Goal: Task Accomplishment & Management: Complete application form

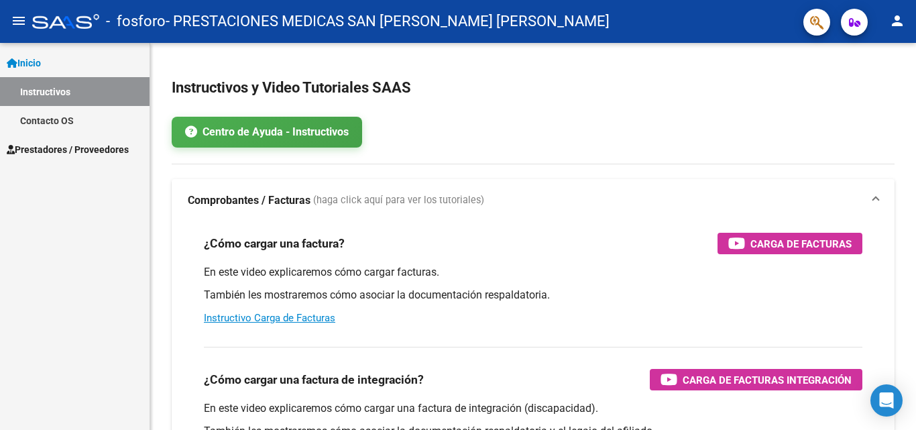
click at [52, 153] on span "Prestadores / Proveedores" at bounding box center [68, 149] width 122 height 15
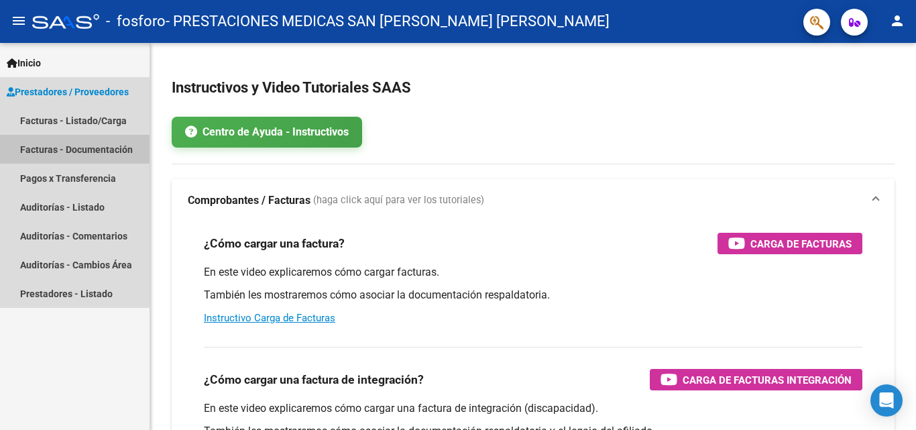
click at [67, 144] on link "Facturas - Documentación" at bounding box center [75, 149] width 150 height 29
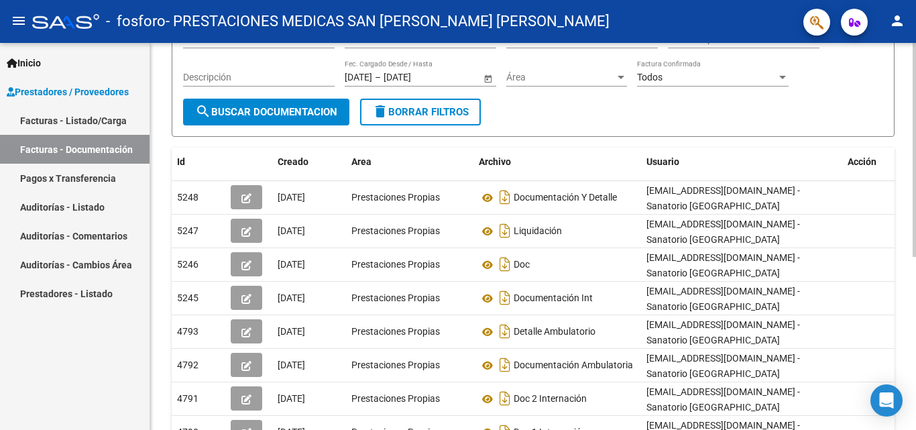
scroll to position [201, 0]
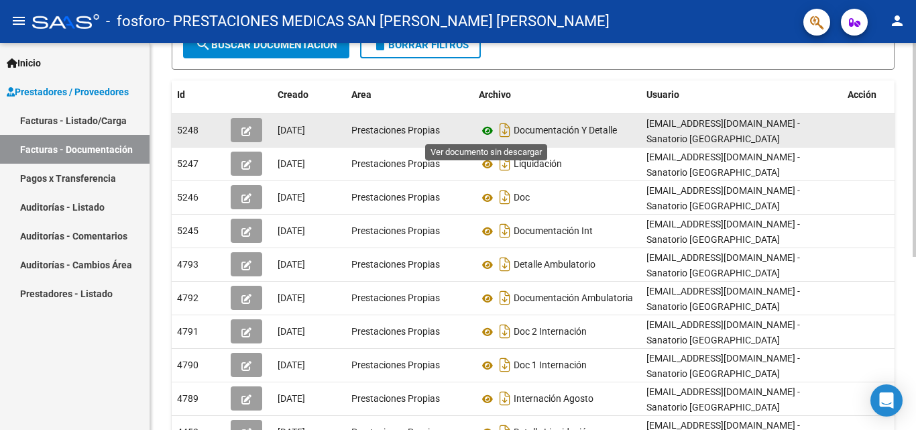
click at [491, 130] on icon at bounding box center [487, 131] width 17 height 16
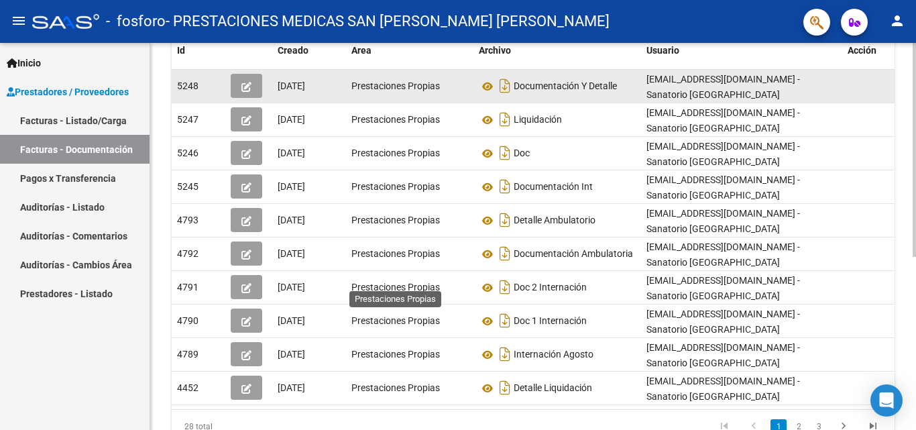
scroll to position [0, 0]
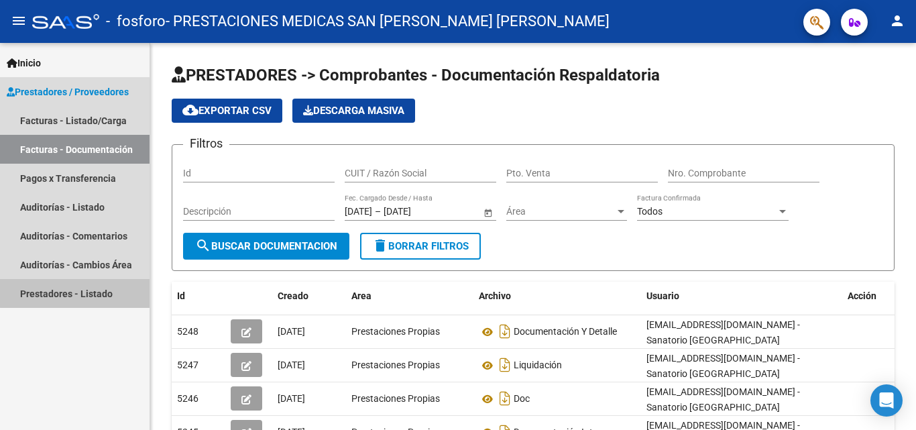
click at [87, 292] on link "Prestadores - Listado" at bounding box center [75, 293] width 150 height 29
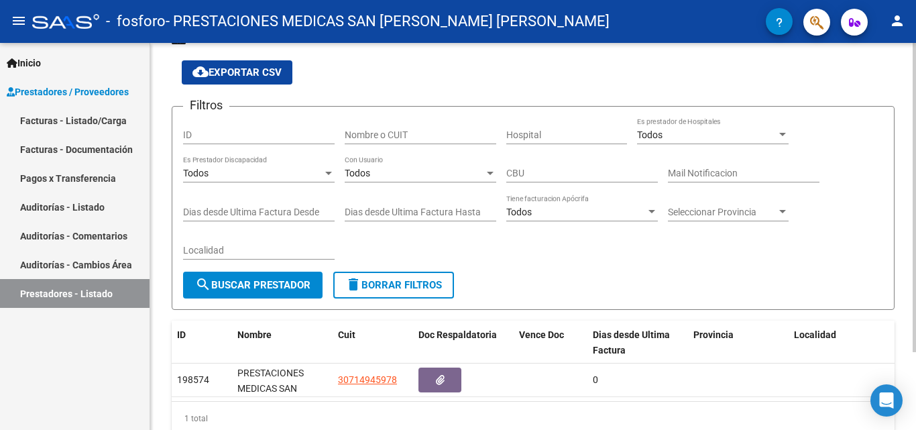
scroll to position [97, 0]
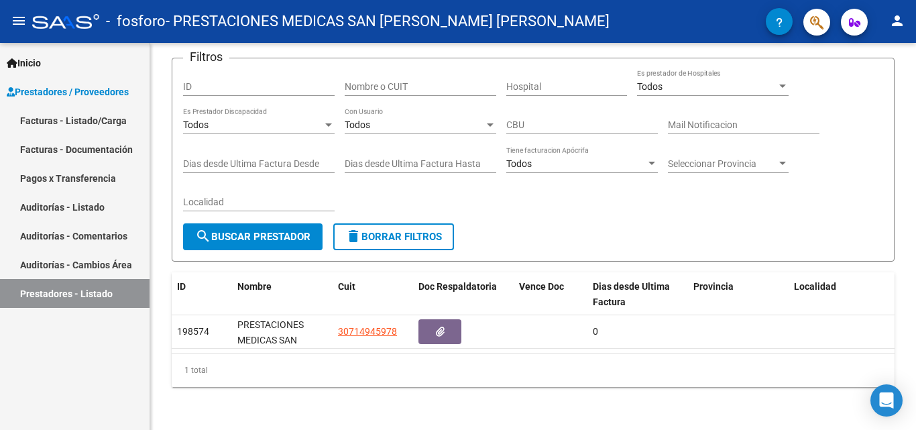
click at [111, 123] on link "Facturas - Listado/Carga" at bounding box center [75, 120] width 150 height 29
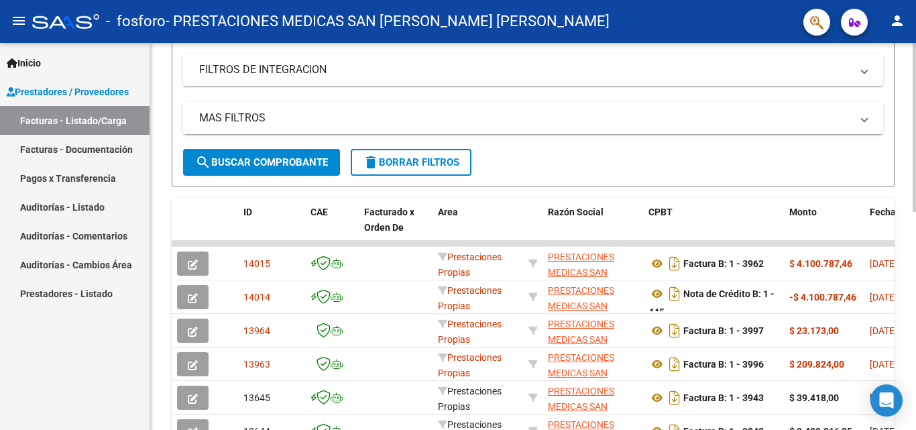
scroll to position [279, 0]
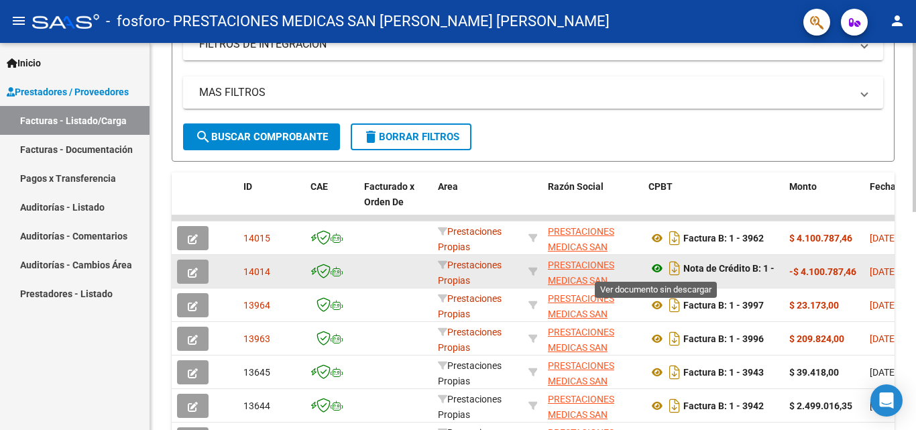
click at [660, 268] on icon at bounding box center [657, 268] width 17 height 16
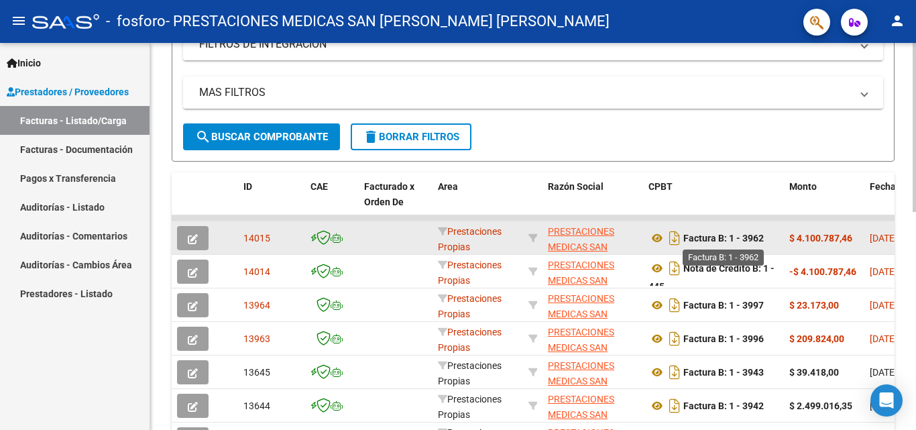
drag, startPoint x: 738, startPoint y: 236, endPoint x: 773, endPoint y: 236, distance: 34.9
click at [773, 236] on div "Factura B: 1 - 3962" at bounding box center [714, 237] width 130 height 21
click at [661, 235] on icon at bounding box center [657, 238] width 17 height 16
click at [255, 237] on span "14015" at bounding box center [256, 238] width 27 height 11
click at [189, 243] on icon "button" at bounding box center [193, 239] width 10 height 10
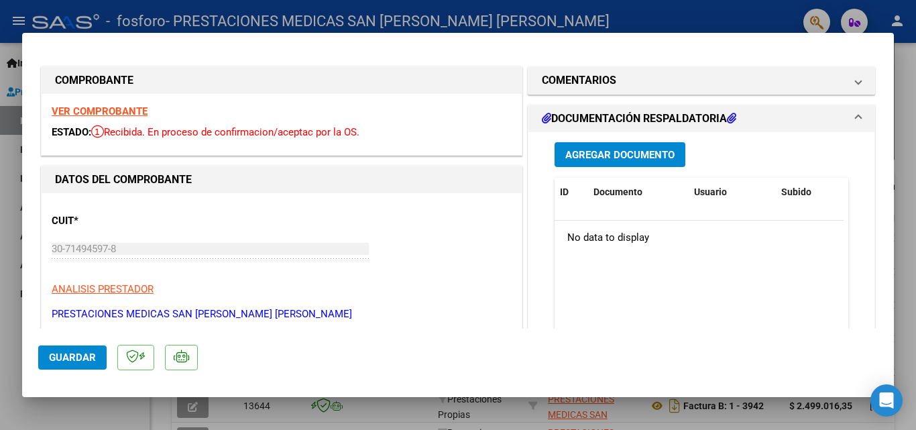
click at [587, 150] on span "Agregar Documento" at bounding box center [619, 155] width 109 height 12
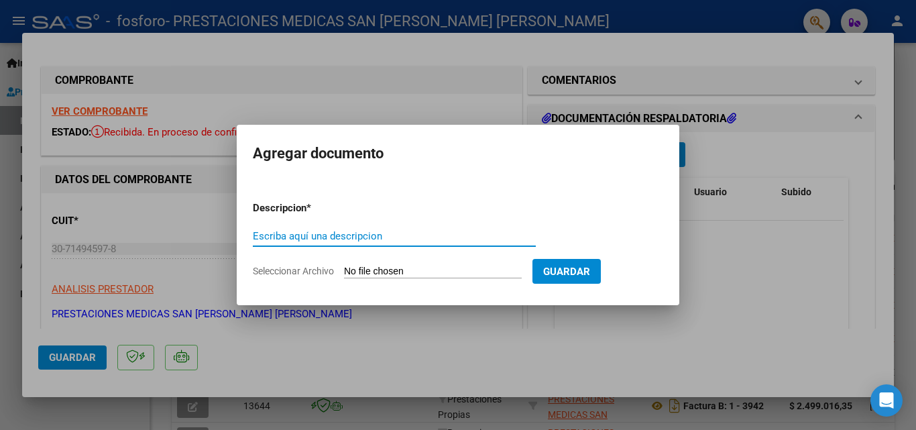
click at [322, 236] on input "Escriba aquí una descripcion" at bounding box center [394, 236] width 283 height 12
click at [735, 256] on div at bounding box center [458, 215] width 916 height 430
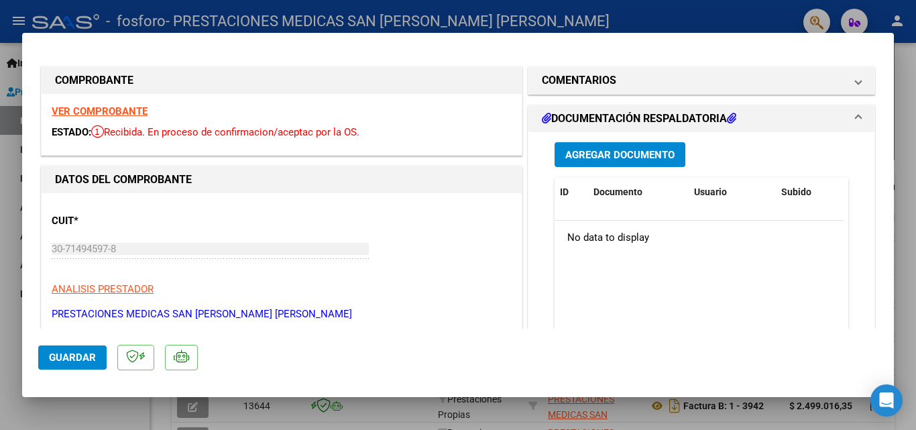
click at [595, 146] on button "Agregar Documento" at bounding box center [620, 154] width 131 height 25
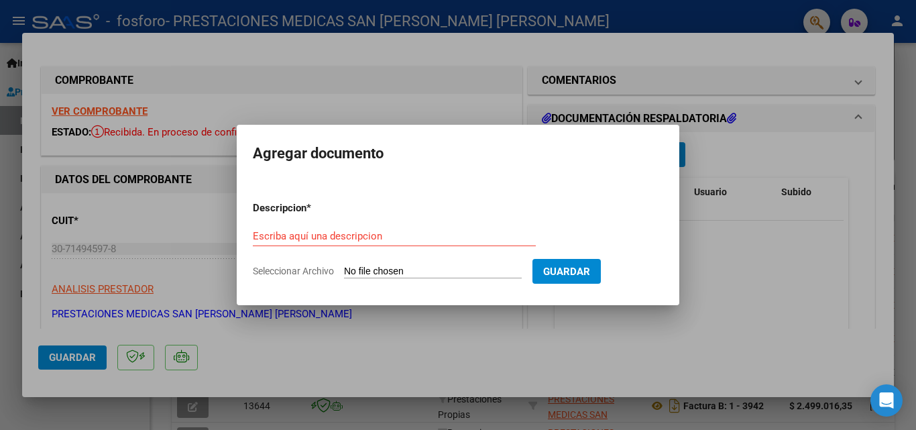
click at [369, 274] on input "Seleccionar Archivo" at bounding box center [433, 272] width 178 height 13
type input "C:\fakepath\[PERSON_NAME] E 1º_removed.pdf"
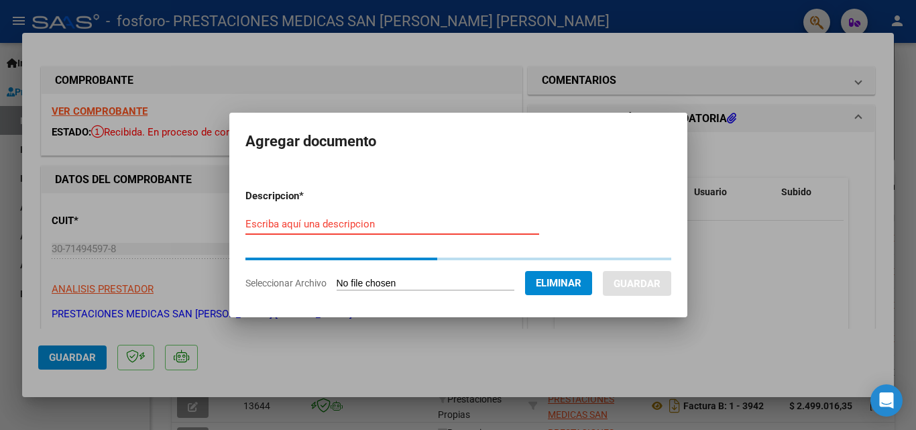
click at [402, 225] on input "Escriba aquí una descripcion" at bounding box center [392, 224] width 294 height 12
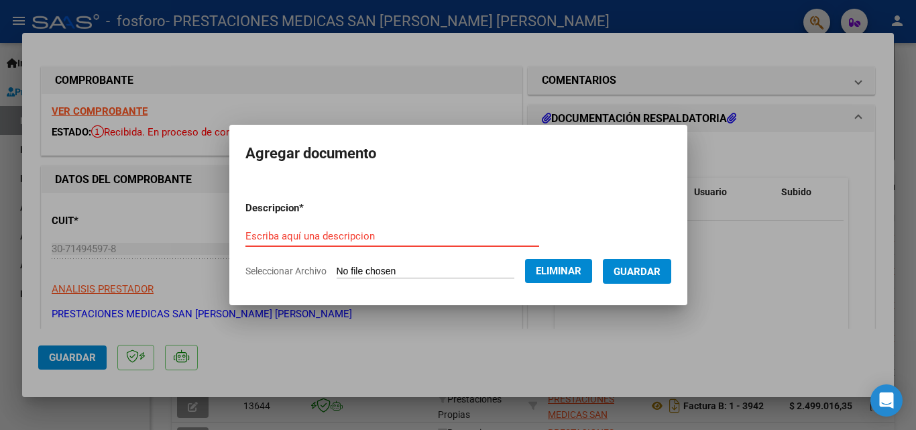
click at [339, 234] on input "Escriba aquí una descripcion" at bounding box center [392, 236] width 294 height 12
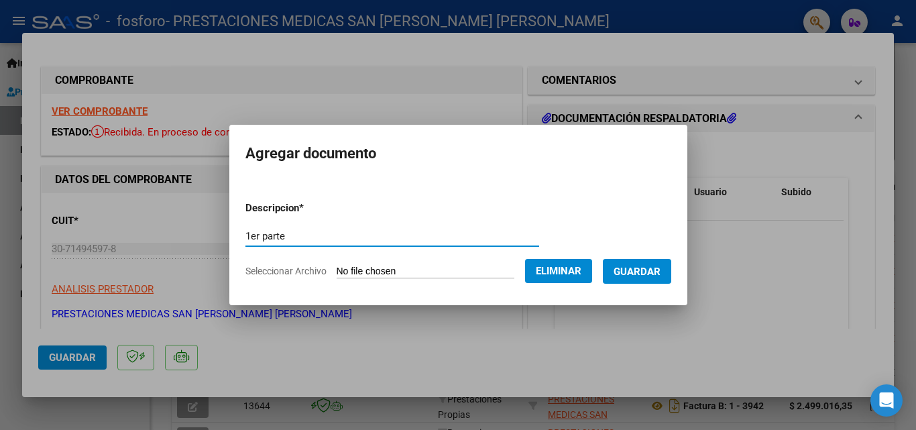
type input "1er parte"
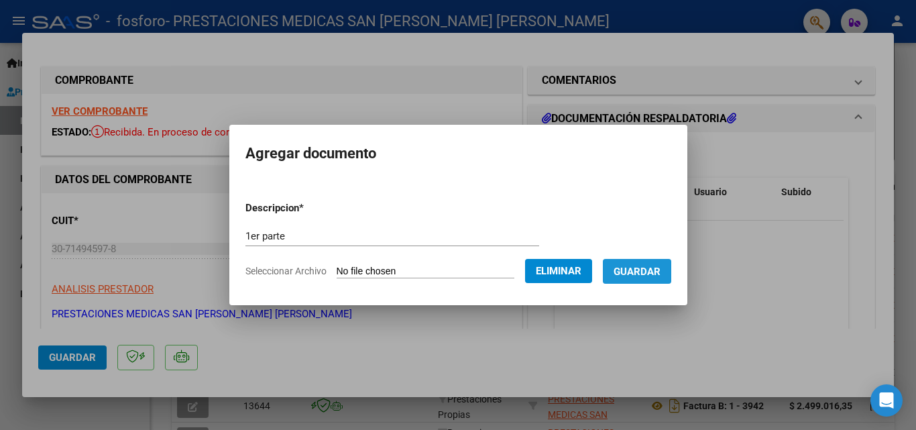
click at [653, 276] on span "Guardar" at bounding box center [637, 272] width 47 height 12
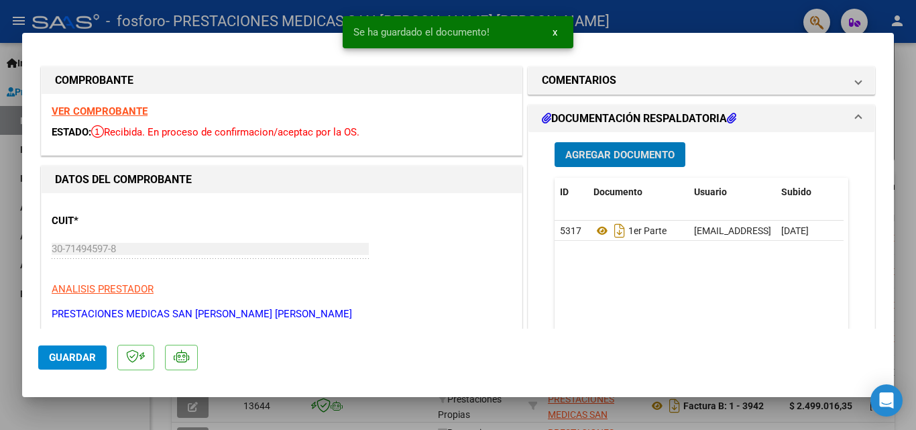
click at [590, 160] on span "Agregar Documento" at bounding box center [619, 155] width 109 height 12
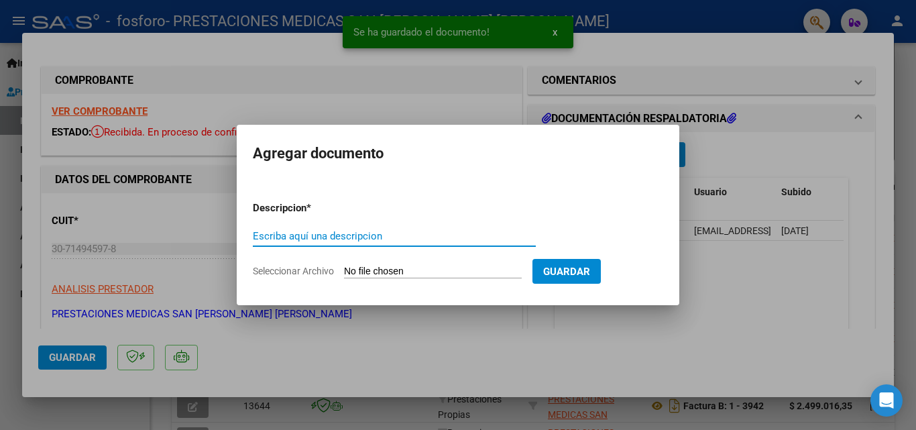
click at [432, 271] on input "Seleccionar Archivo" at bounding box center [433, 272] width 178 height 13
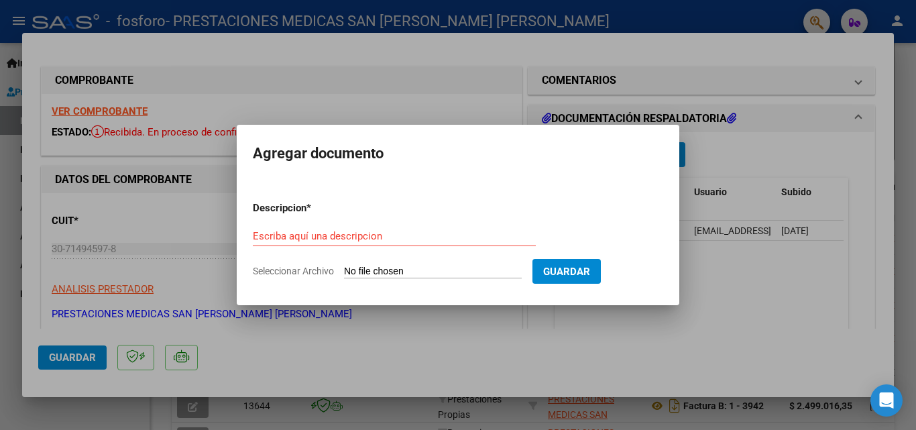
type input "C:\fakepath\[PERSON_NAME] 2º_removed.pdf"
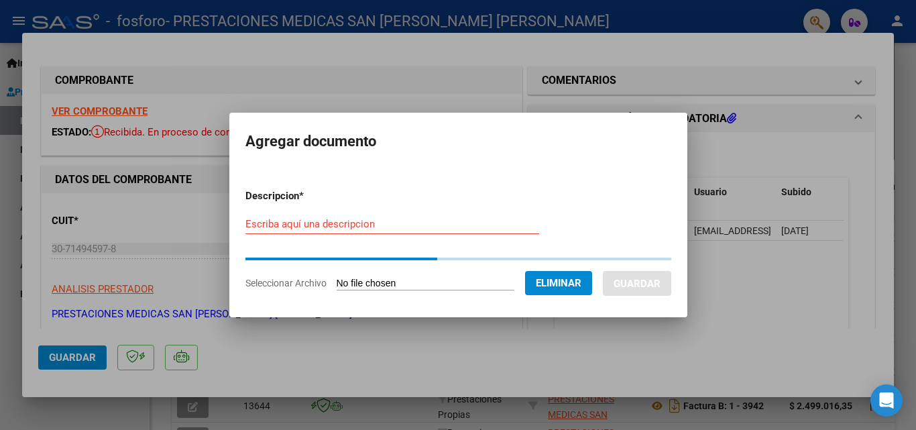
click at [314, 224] on input "Escriba aquí una descripcion" at bounding box center [392, 224] width 294 height 12
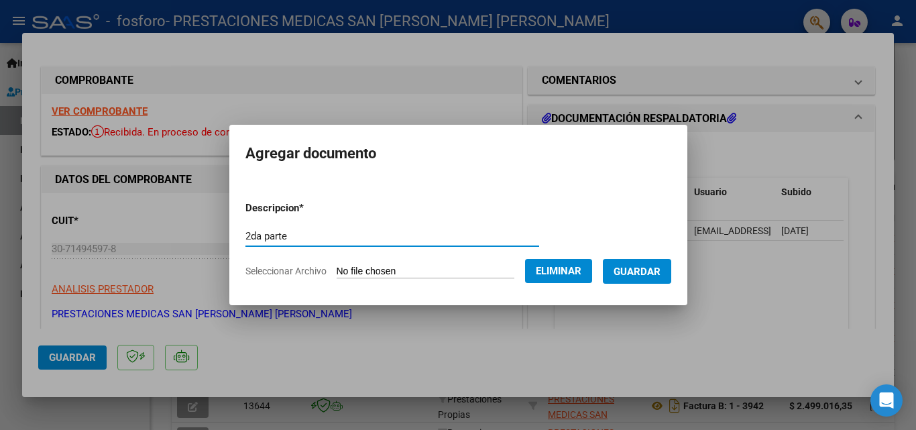
type input "2da parte"
click at [660, 280] on button "Guardar" at bounding box center [637, 271] width 68 height 25
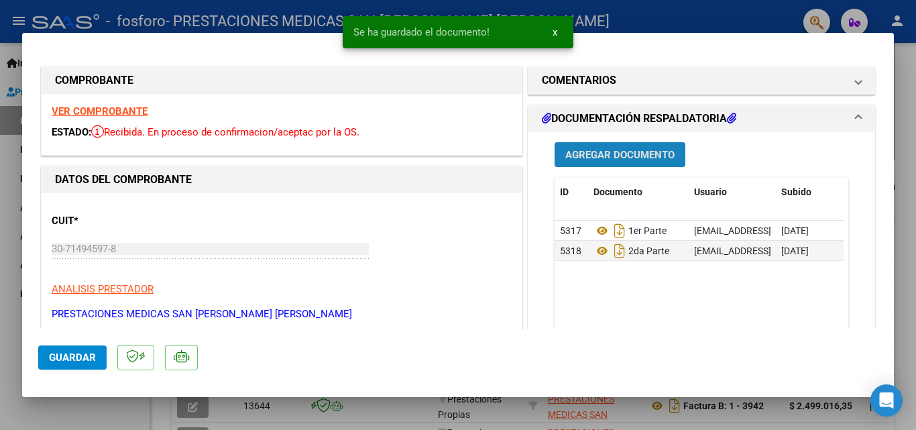
click at [608, 153] on span "Agregar Documento" at bounding box center [619, 155] width 109 height 12
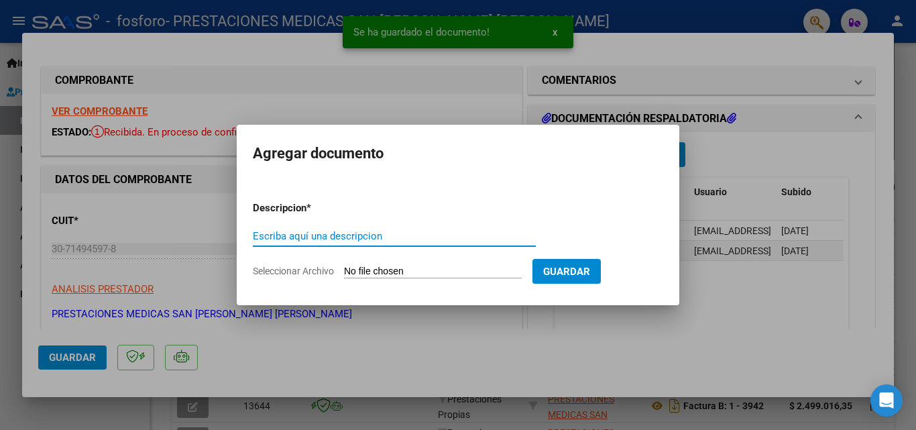
click at [406, 271] on input "Seleccionar Archivo" at bounding box center [433, 272] width 178 height 13
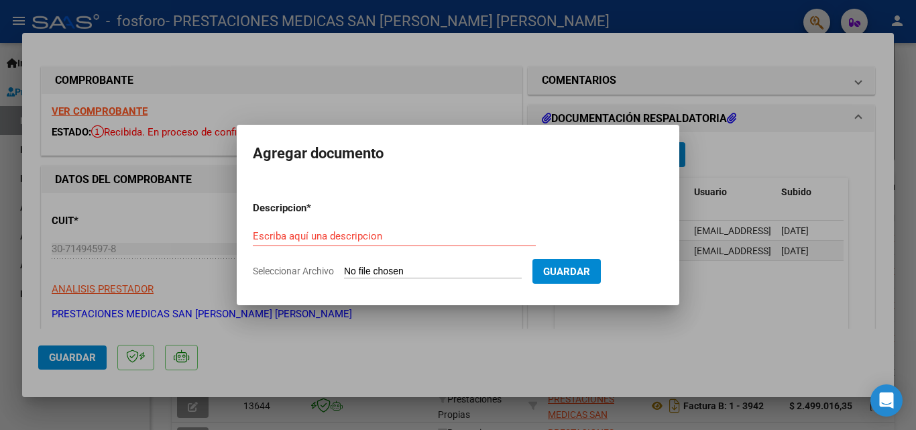
type input "C:\fakepath\[PERSON_NAME] 3º_removed.pdf"
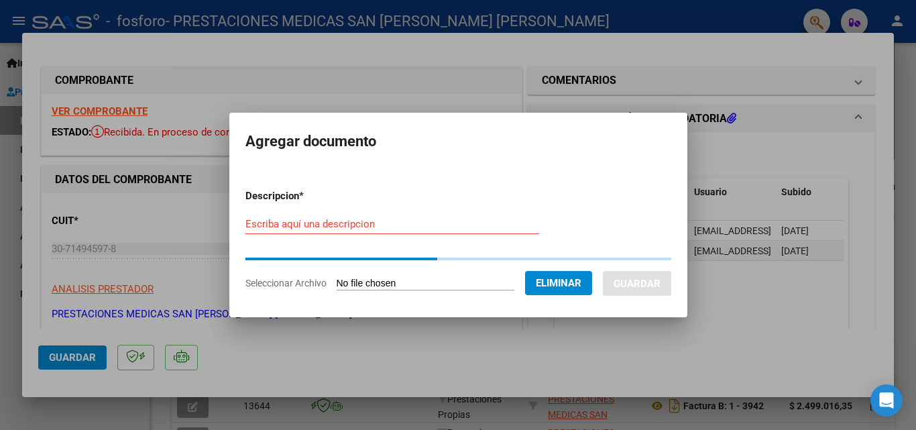
click at [357, 225] on input "Escriba aquí una descripcion" at bounding box center [392, 224] width 294 height 12
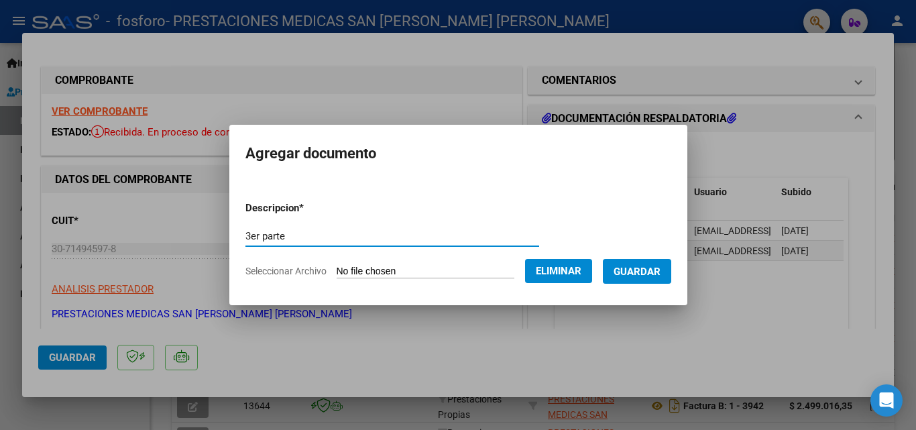
type input "3er parte"
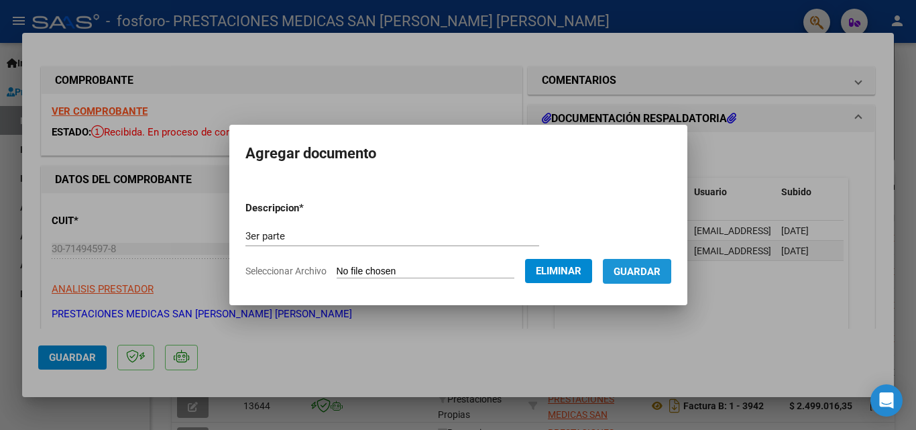
click at [648, 273] on span "Guardar" at bounding box center [637, 272] width 47 height 12
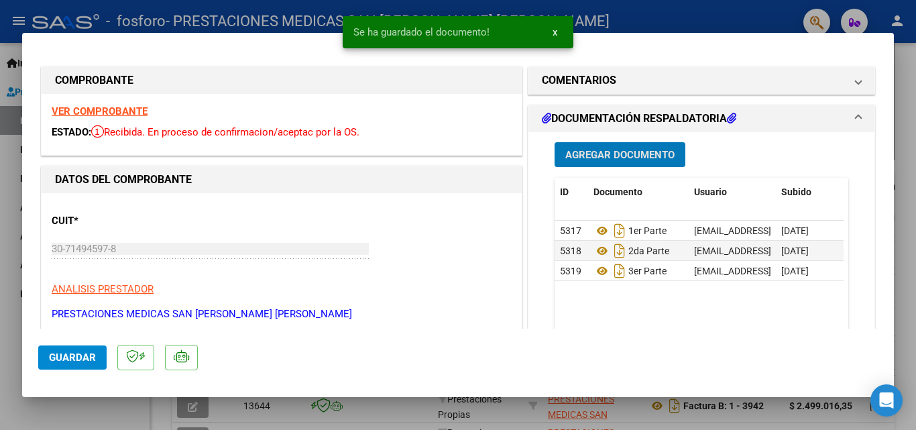
click at [604, 158] on span "Agregar Documento" at bounding box center [619, 155] width 109 height 12
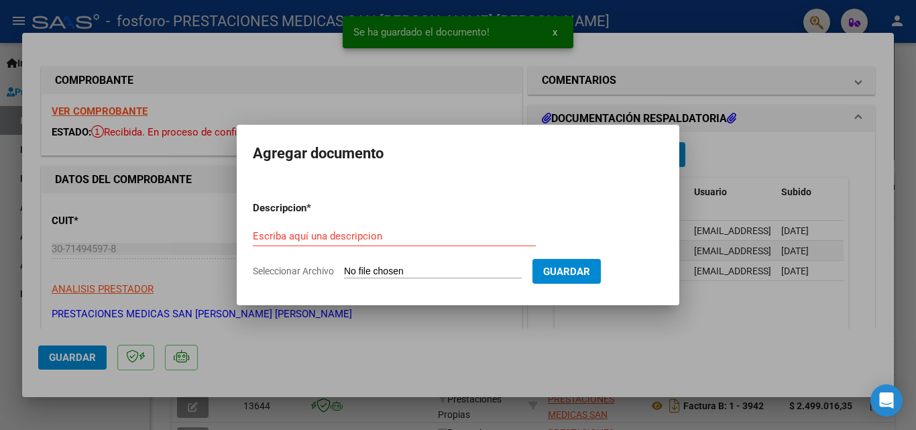
click at [498, 269] on input "Seleccionar Archivo" at bounding box center [433, 272] width 178 height 13
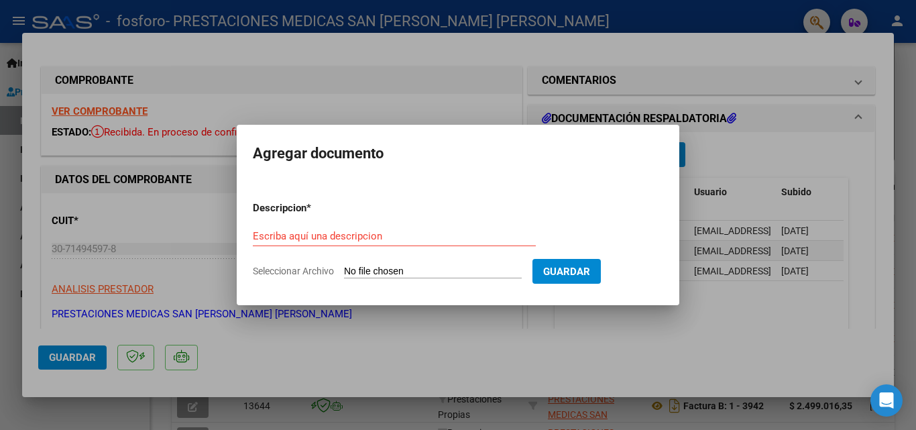
type input "C:\fakepath\hojas de medicacion.pdf"
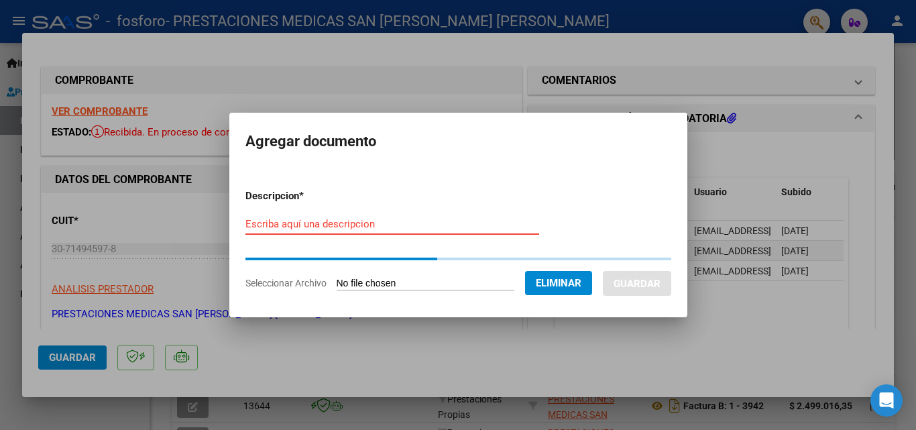
click at [346, 229] on input "Escriba aquí una descripcion" at bounding box center [392, 224] width 294 height 12
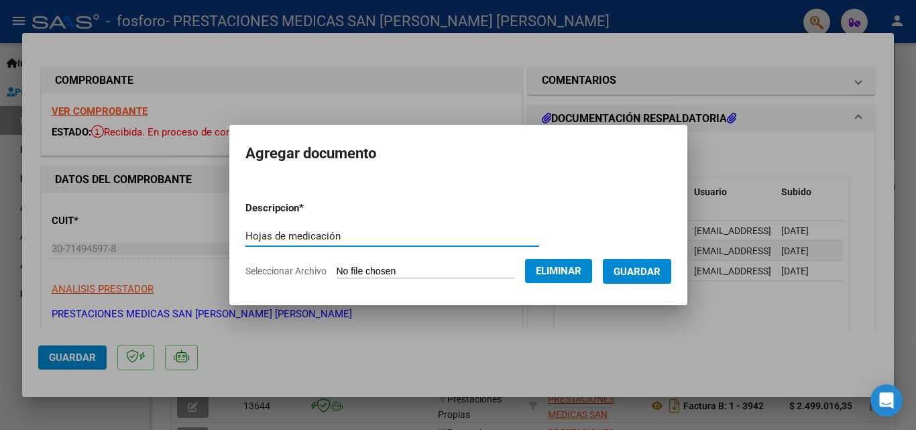
type input "Hojas de medicación"
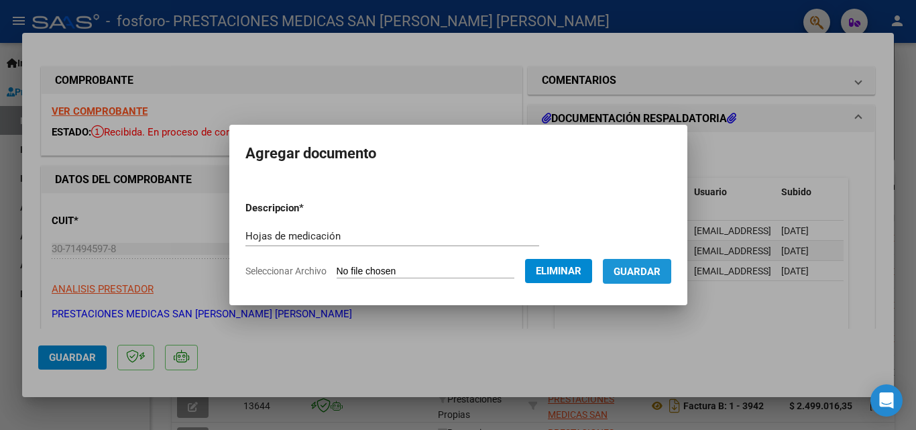
click at [647, 280] on button "Guardar" at bounding box center [637, 271] width 68 height 25
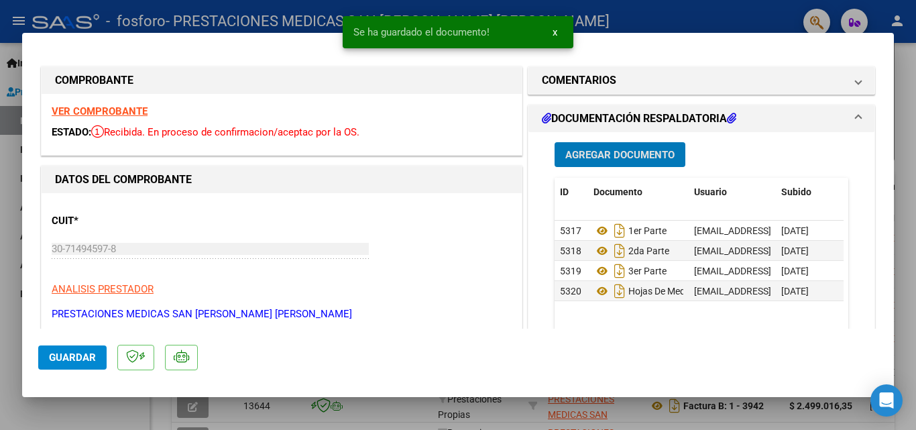
click at [604, 149] on span "Agregar Documento" at bounding box center [619, 155] width 109 height 12
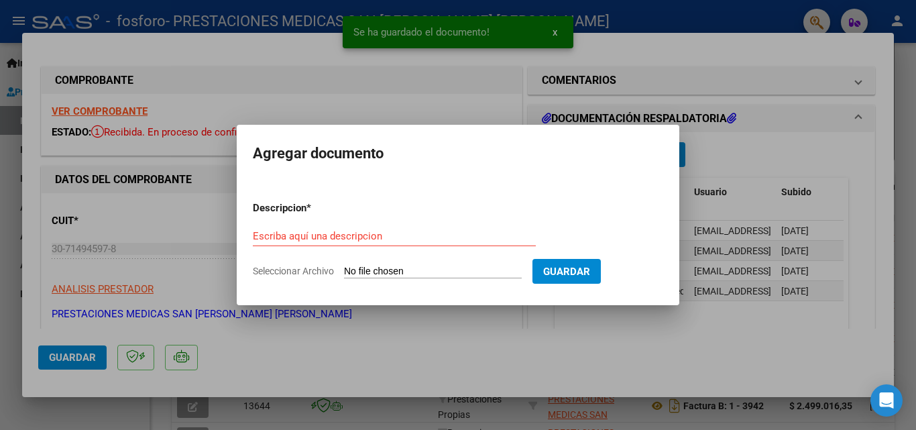
click at [402, 277] on input "Seleccionar Archivo" at bounding box center [433, 272] width 178 height 13
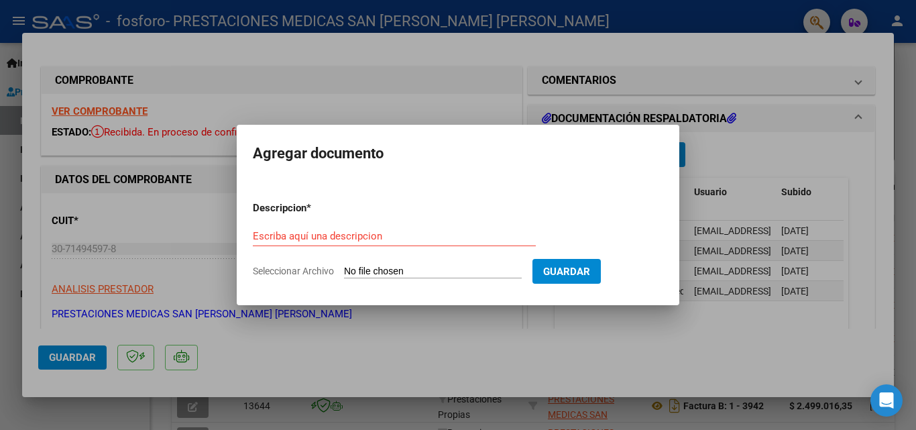
type input "C:\fakepath\DETALLE POR REFACTURACION (DEBITO FACT 3907).pdf"
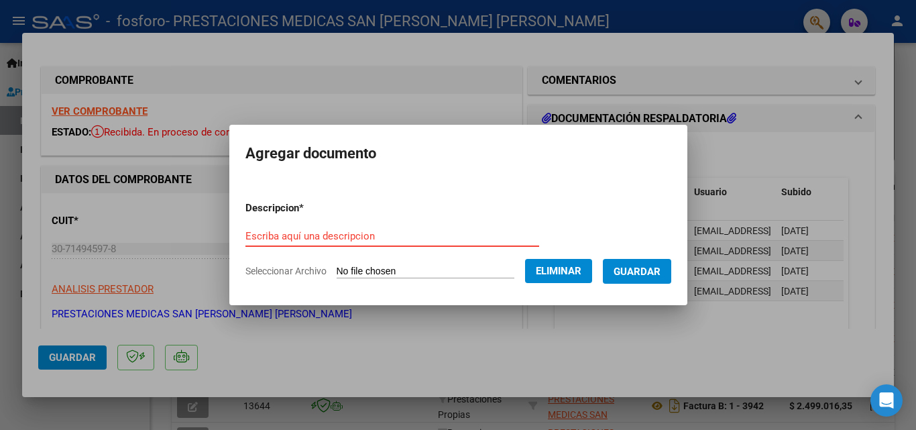
click at [408, 232] on input "Escriba aquí una descripcion" at bounding box center [392, 236] width 294 height 12
click at [408, 231] on input "Escriba aquí una descripcion" at bounding box center [392, 236] width 294 height 12
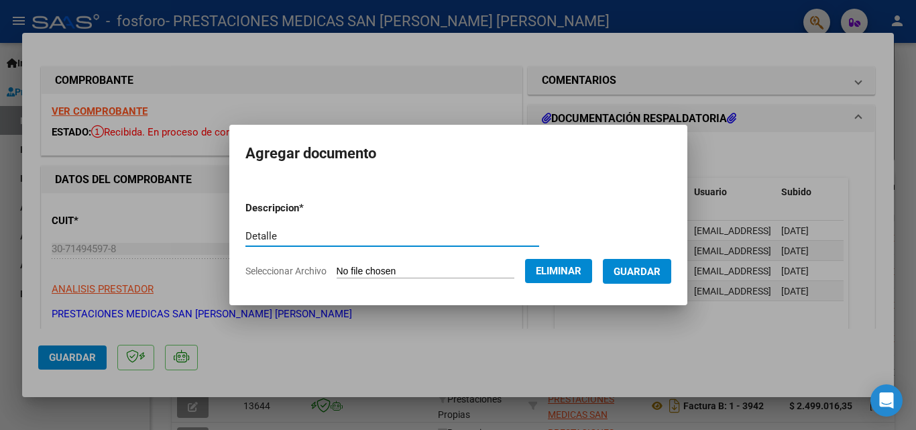
type input "Detalle"
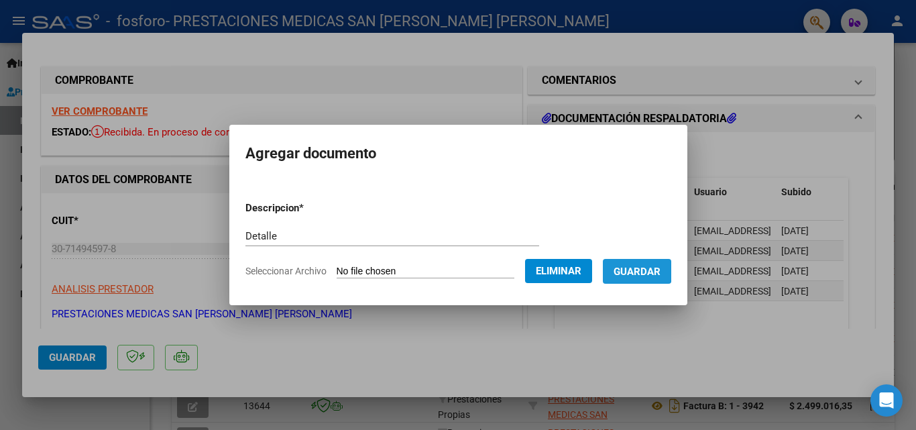
click at [635, 263] on button "Guardar" at bounding box center [637, 271] width 68 height 25
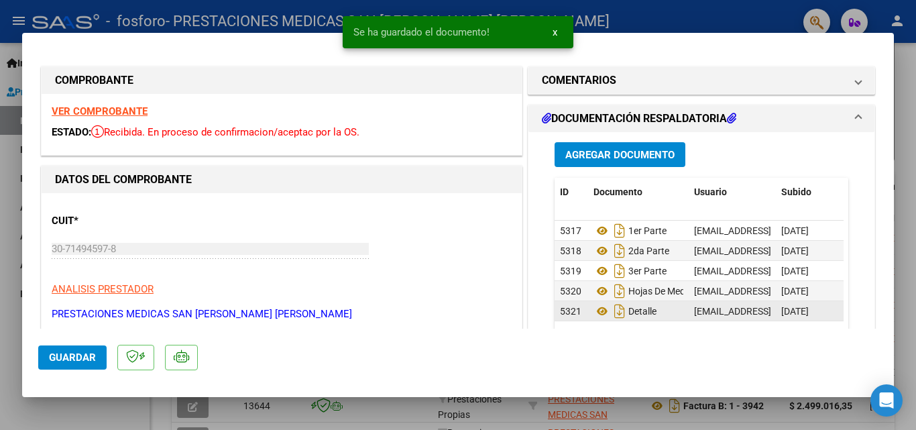
drag, startPoint x: 629, startPoint y: 310, endPoint x: 663, endPoint y: 313, distance: 34.4
click at [663, 313] on div "Detalle" at bounding box center [639, 310] width 90 height 21
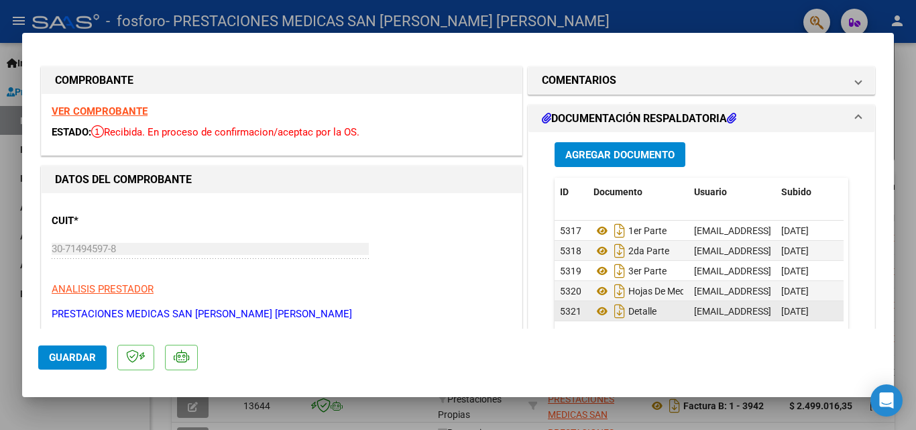
click at [570, 307] on span "5321" at bounding box center [570, 311] width 21 height 11
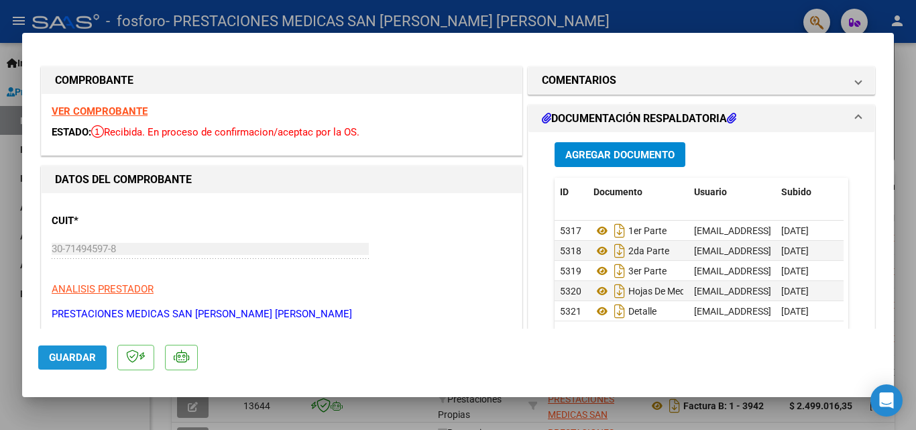
click at [53, 360] on span "Guardar" at bounding box center [72, 357] width 47 height 12
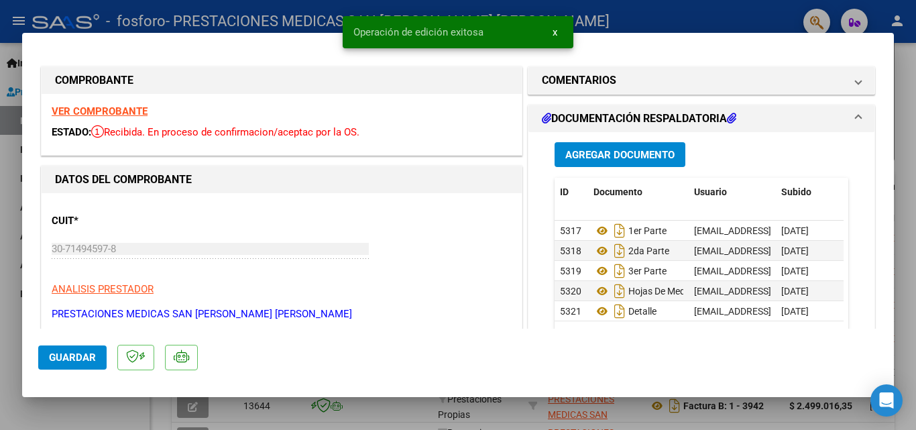
click at [907, 55] on div at bounding box center [458, 215] width 916 height 430
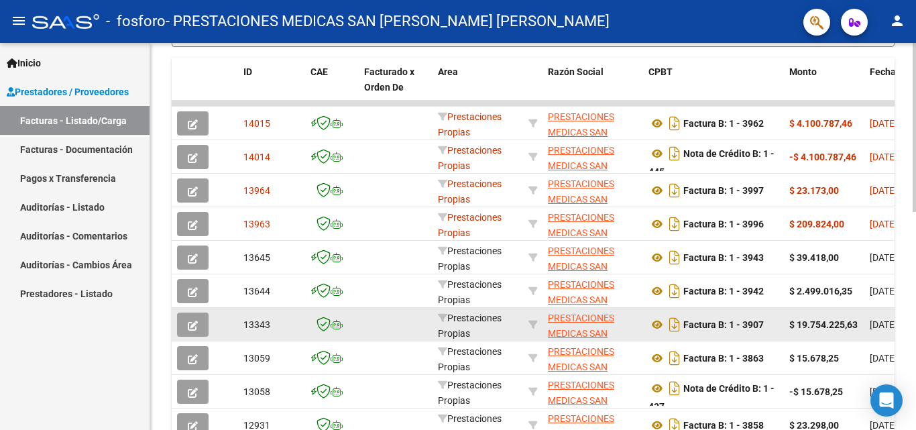
scroll to position [402, 0]
